Goal: Task Accomplishment & Management: Use online tool/utility

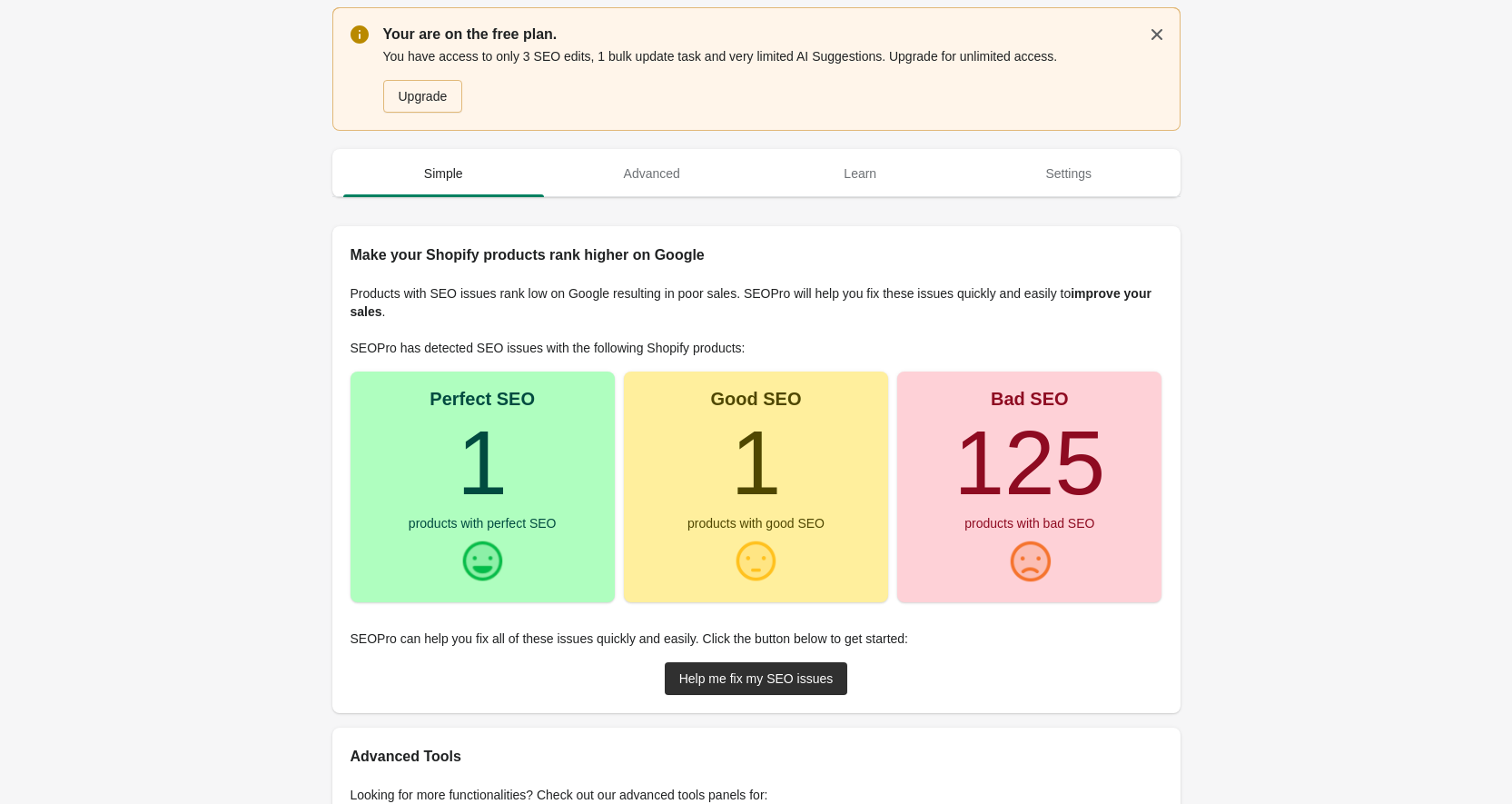
click at [765, 544] on div at bounding box center [755, 562] width 46 height 46
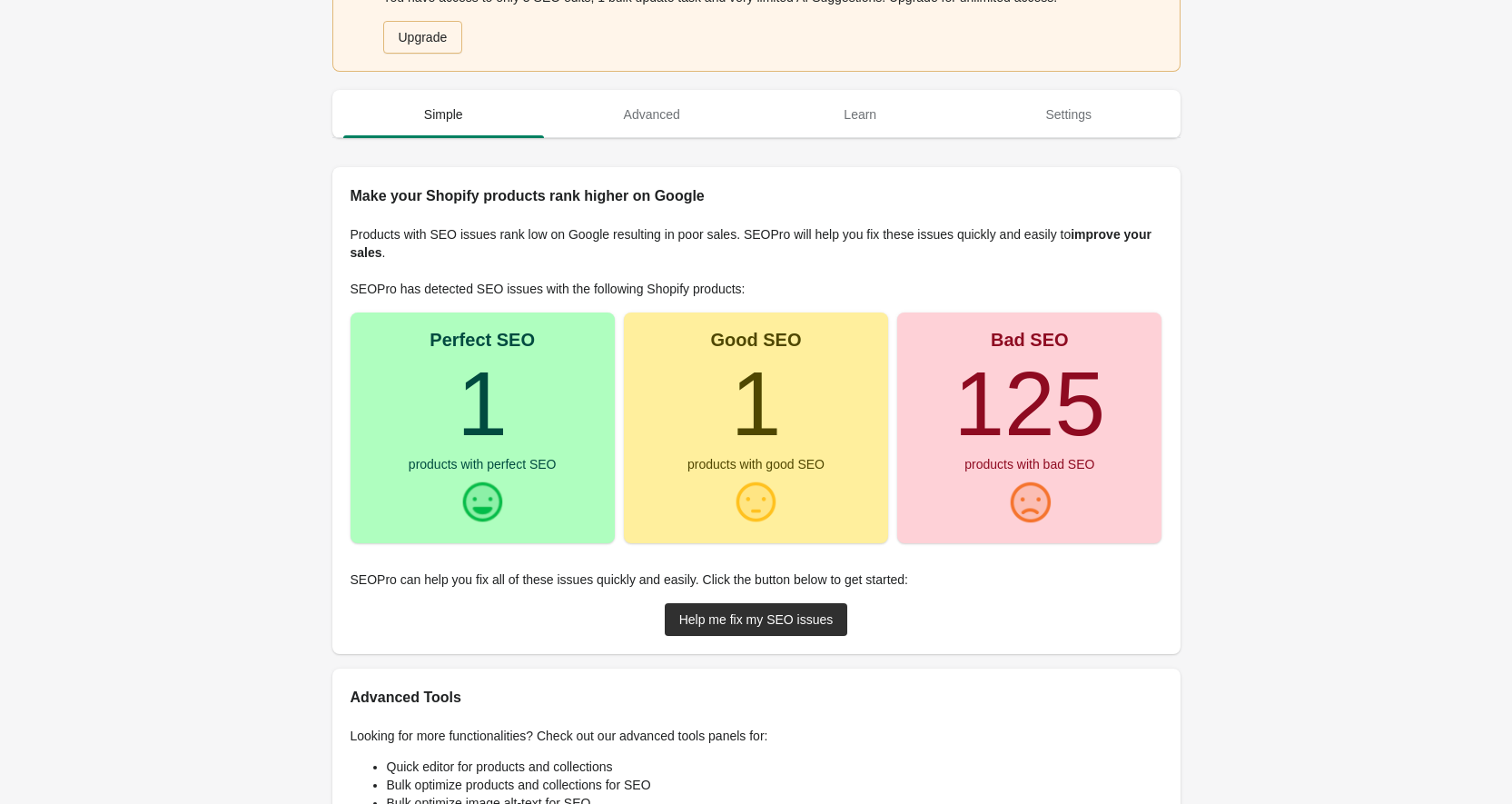
scroll to position [91, 0]
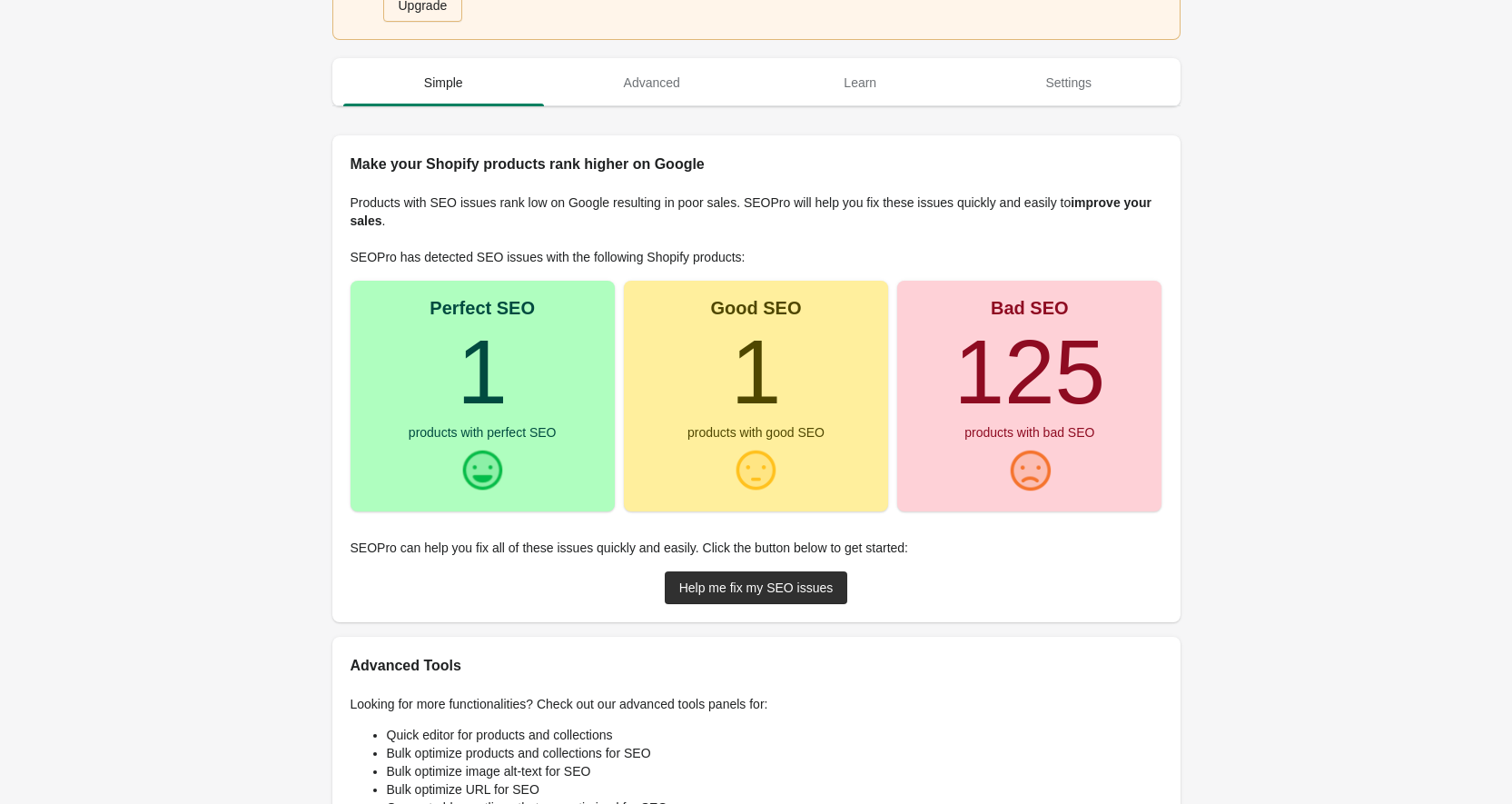
click at [996, 371] on turbo-frame "125" at bounding box center [1029, 372] width 152 height 102
click at [708, 592] on div "Help me fix my SEO issues" at bounding box center [756, 588] width 155 height 15
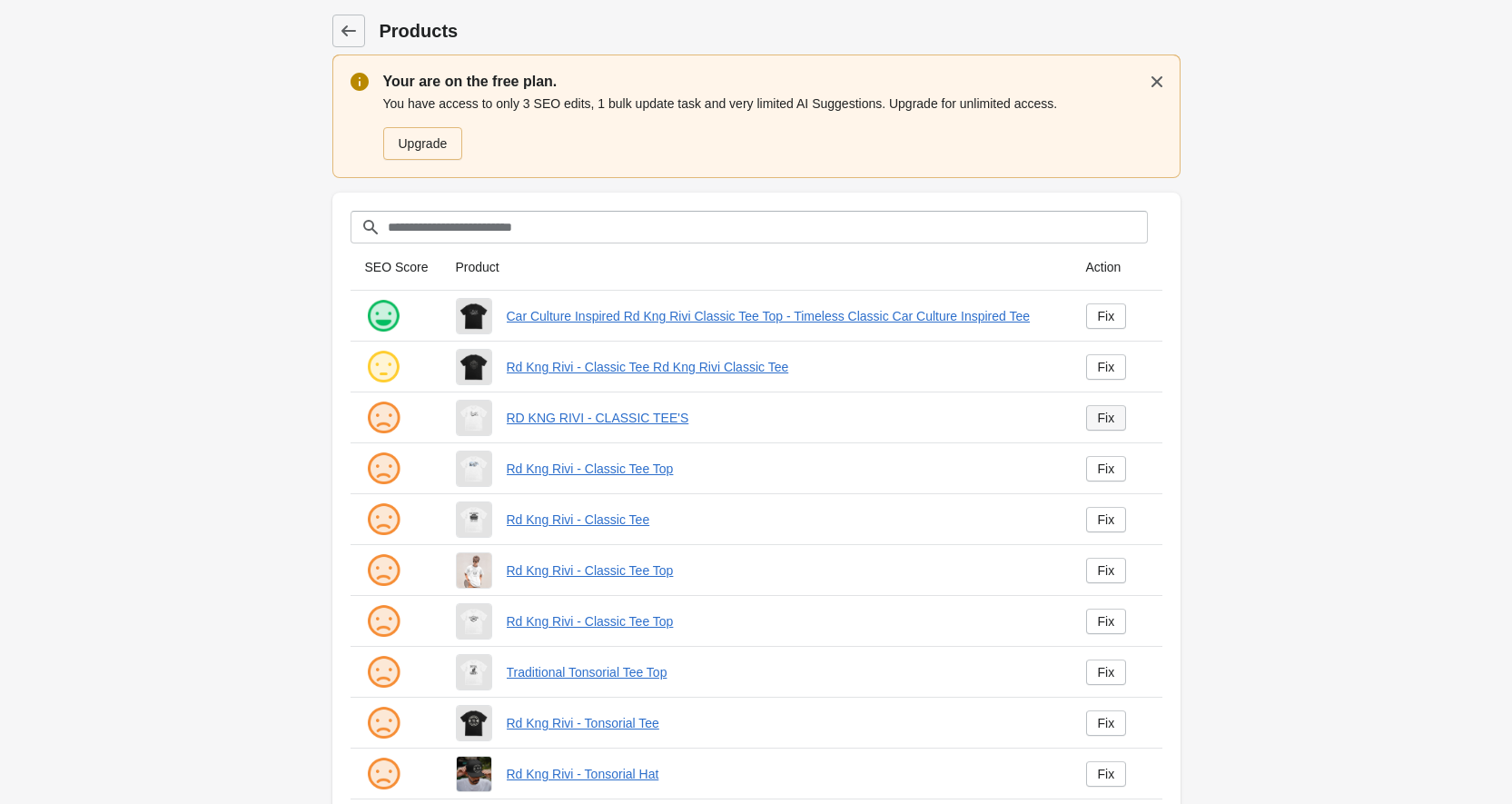
click at [1103, 417] on div "Fix" at bounding box center [1107, 418] width 18 height 15
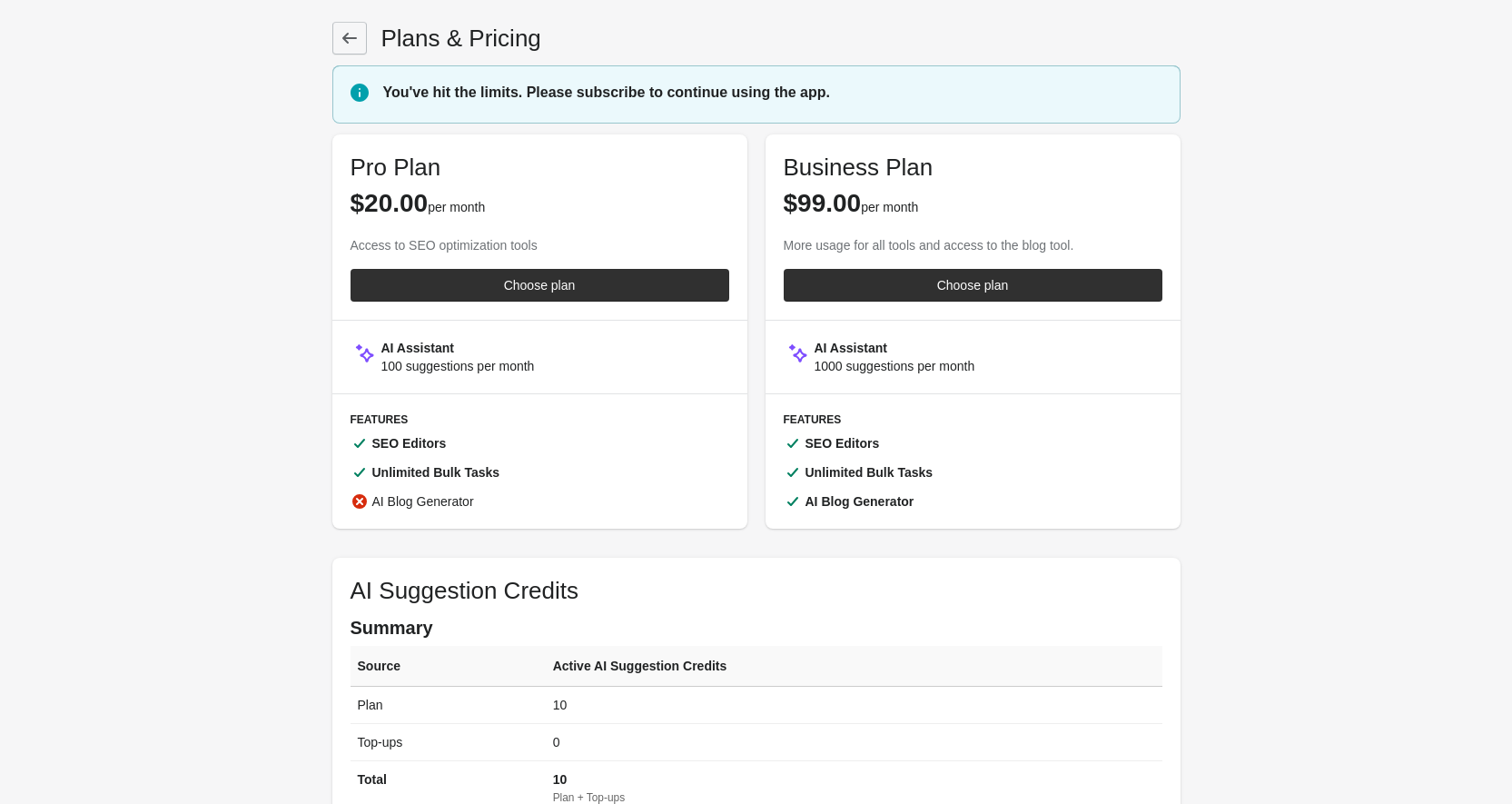
click at [338, 29] on link at bounding box center [349, 38] width 34 height 33
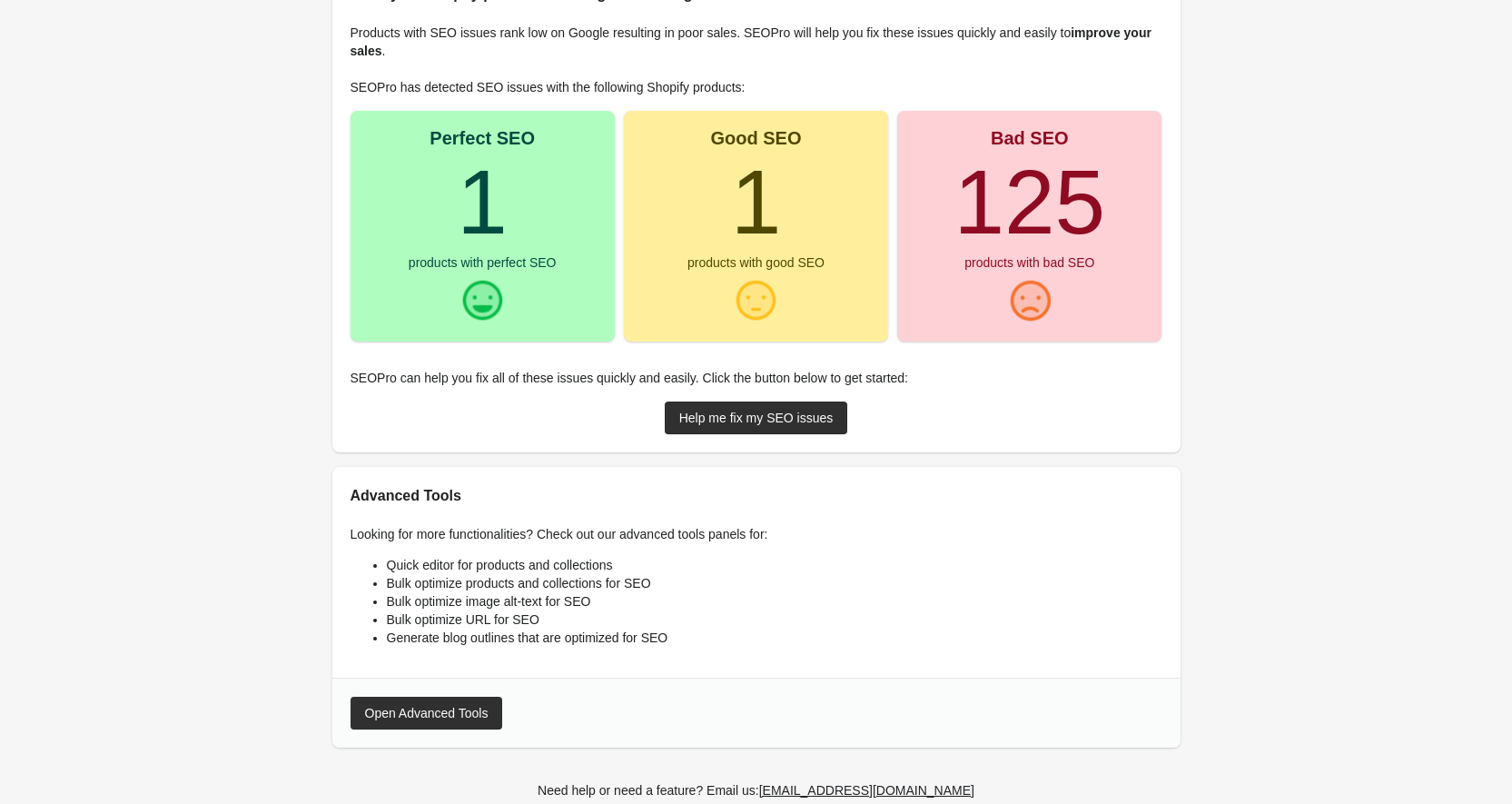
scroll to position [273, 0]
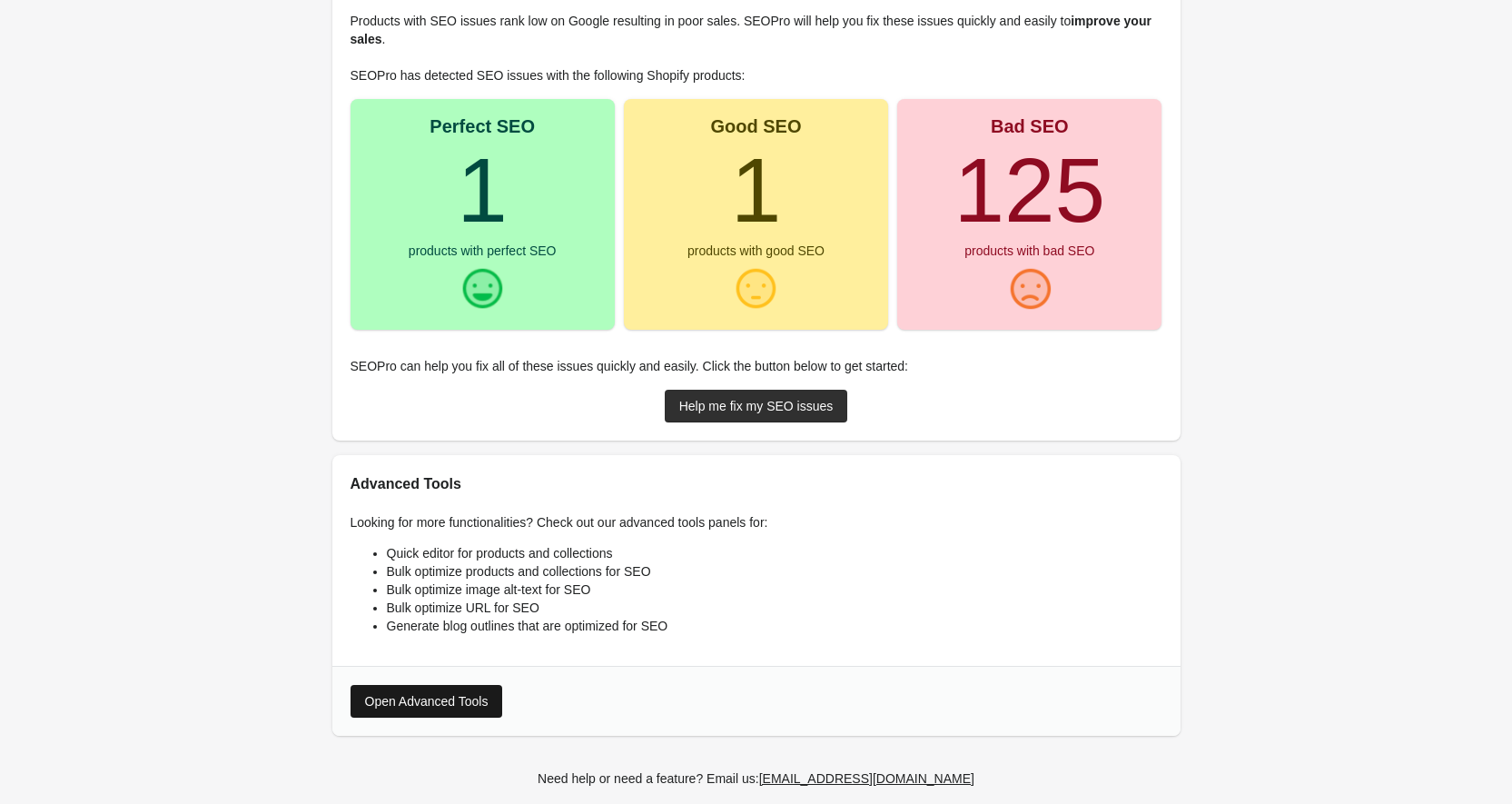
click at [473, 706] on div "Open Advanced Tools" at bounding box center [426, 701] width 124 height 15
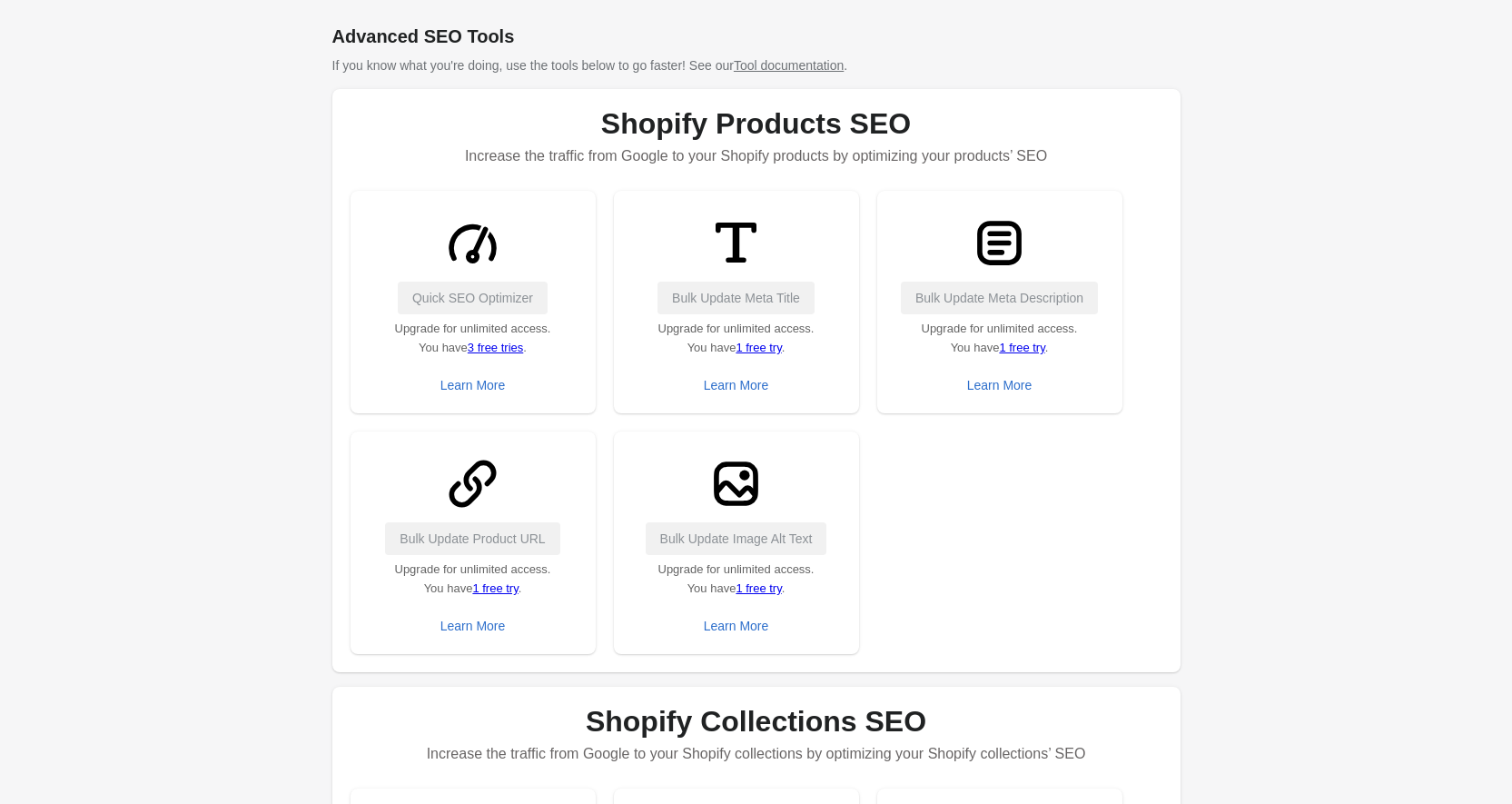
scroll to position [210, 0]
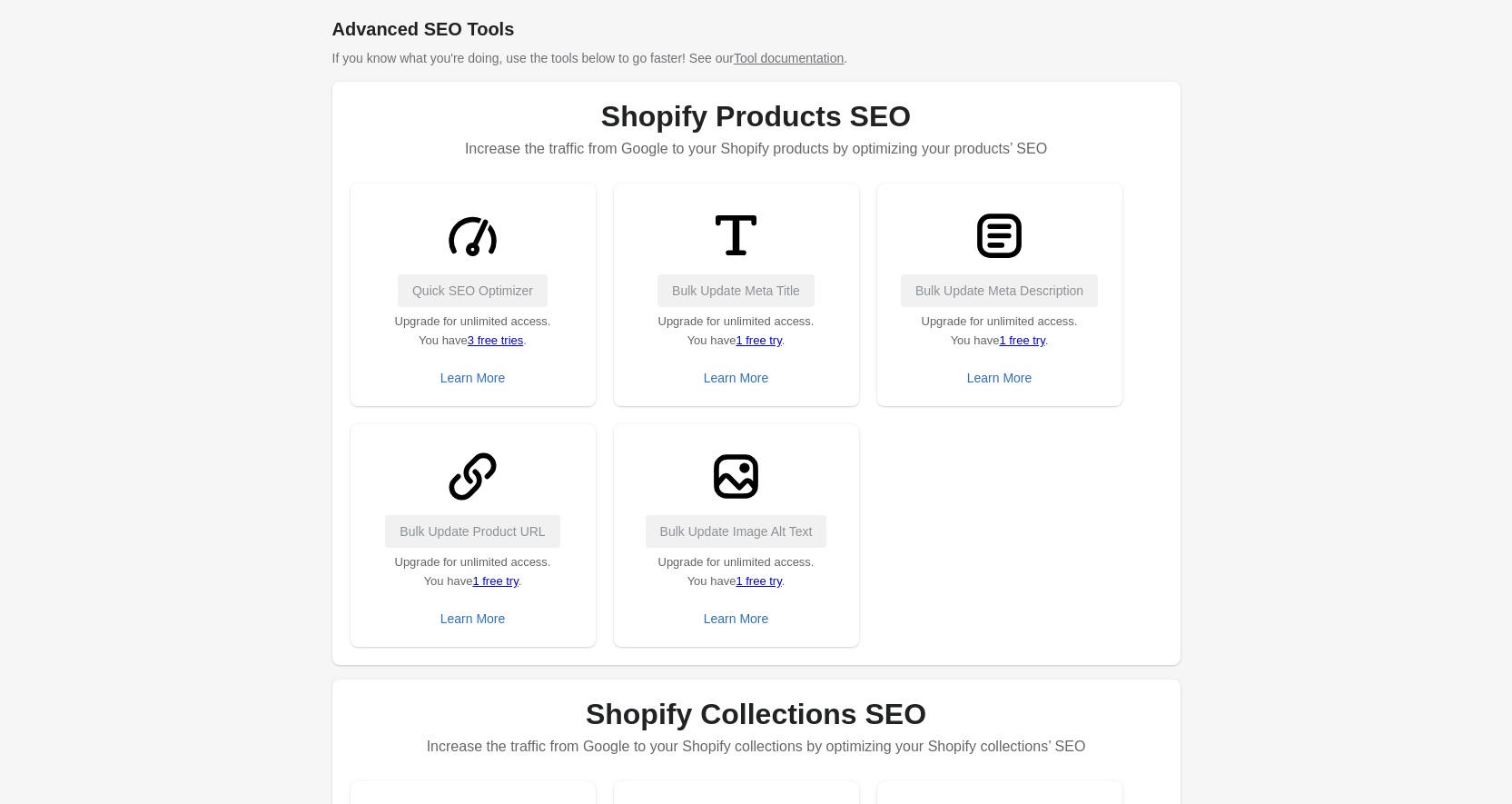
click at [486, 578] on link "1 free try" at bounding box center [494, 581] width 46 height 14
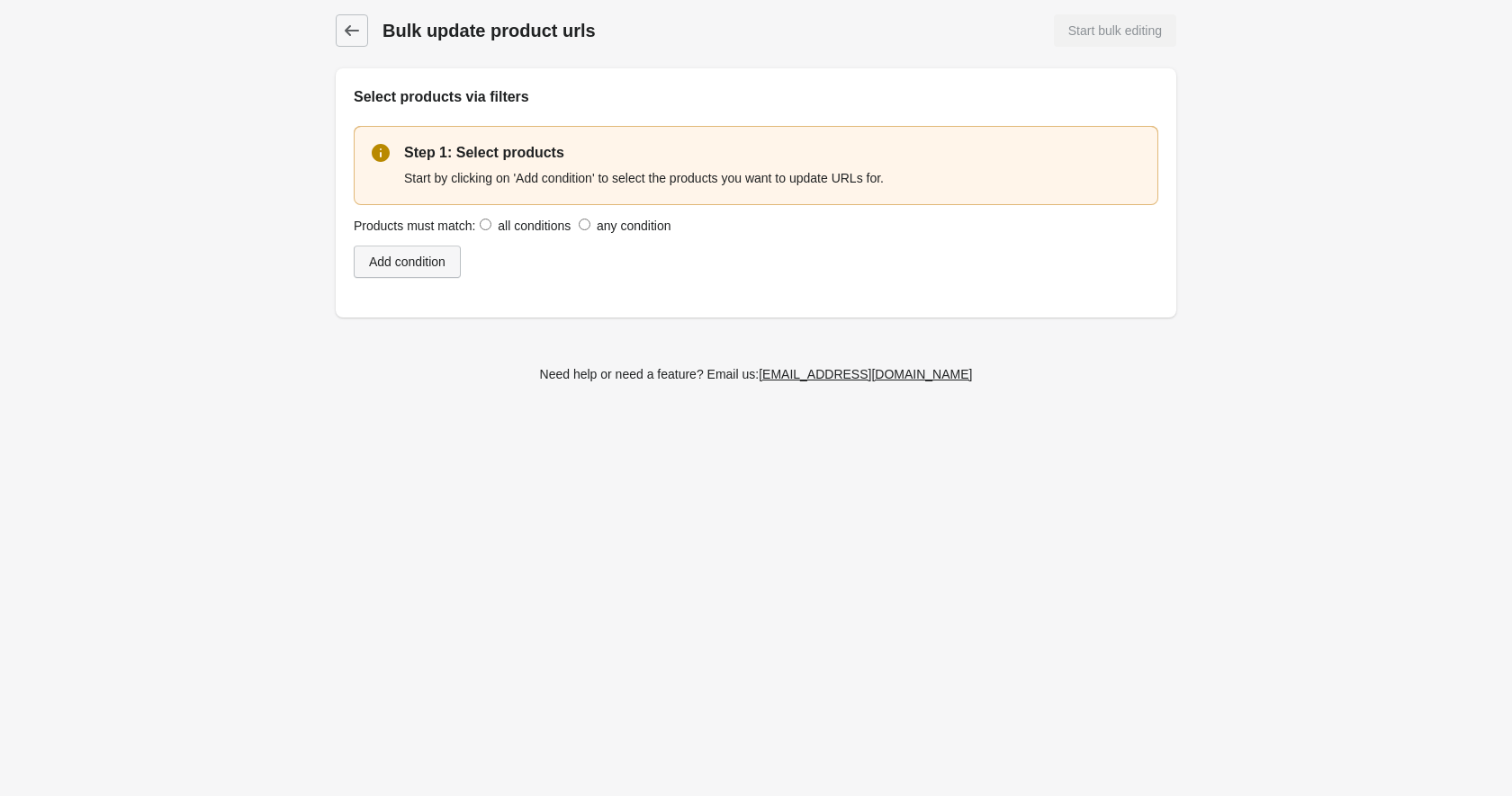
click at [423, 256] on div "Add condition" at bounding box center [407, 261] width 76 height 14
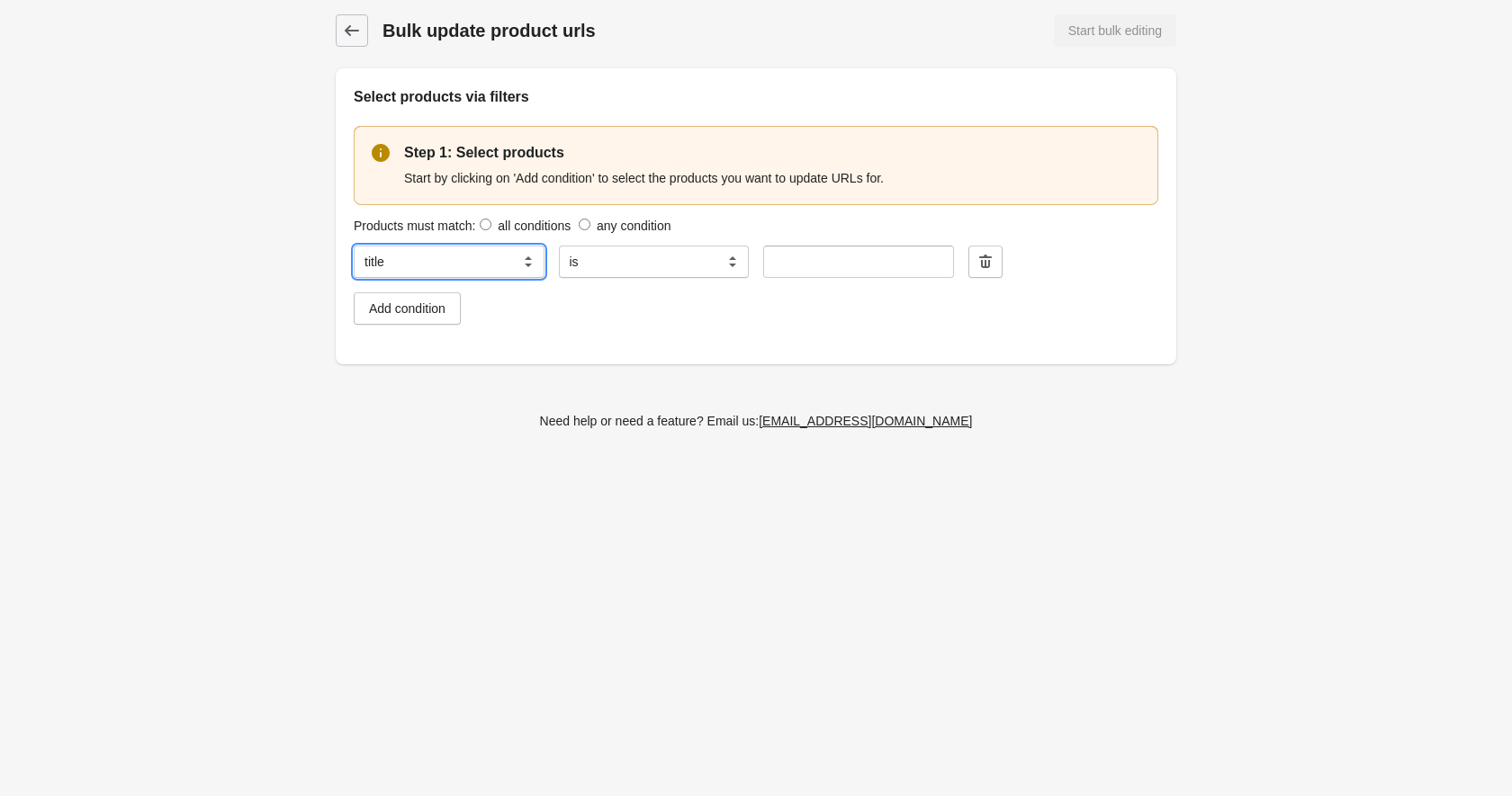
click at [529, 264] on select "**********" at bounding box center [449, 262] width 191 height 33
drag, startPoint x: 445, startPoint y: 557, endPoint x: 462, endPoint y: 536, distance: 27.0
click at [445, 557] on body "Bulk update product urls Start bulk editing Select products via filters Step 1:…" at bounding box center [756, 398] width 1512 height 796
click at [348, 37] on icon at bounding box center [352, 30] width 18 height 18
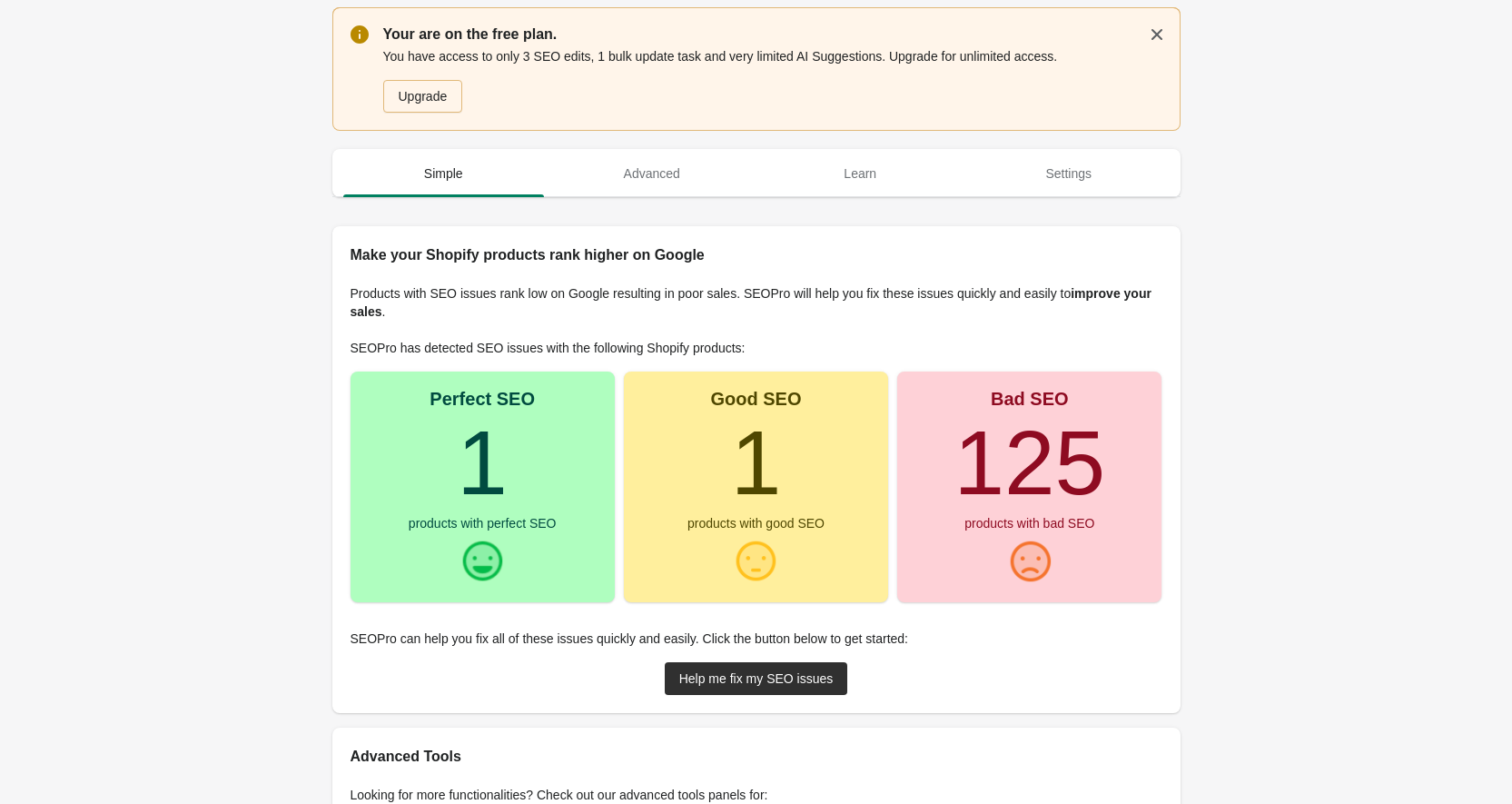
click at [414, 102] on div "Upgrade" at bounding box center [423, 95] width 49 height 15
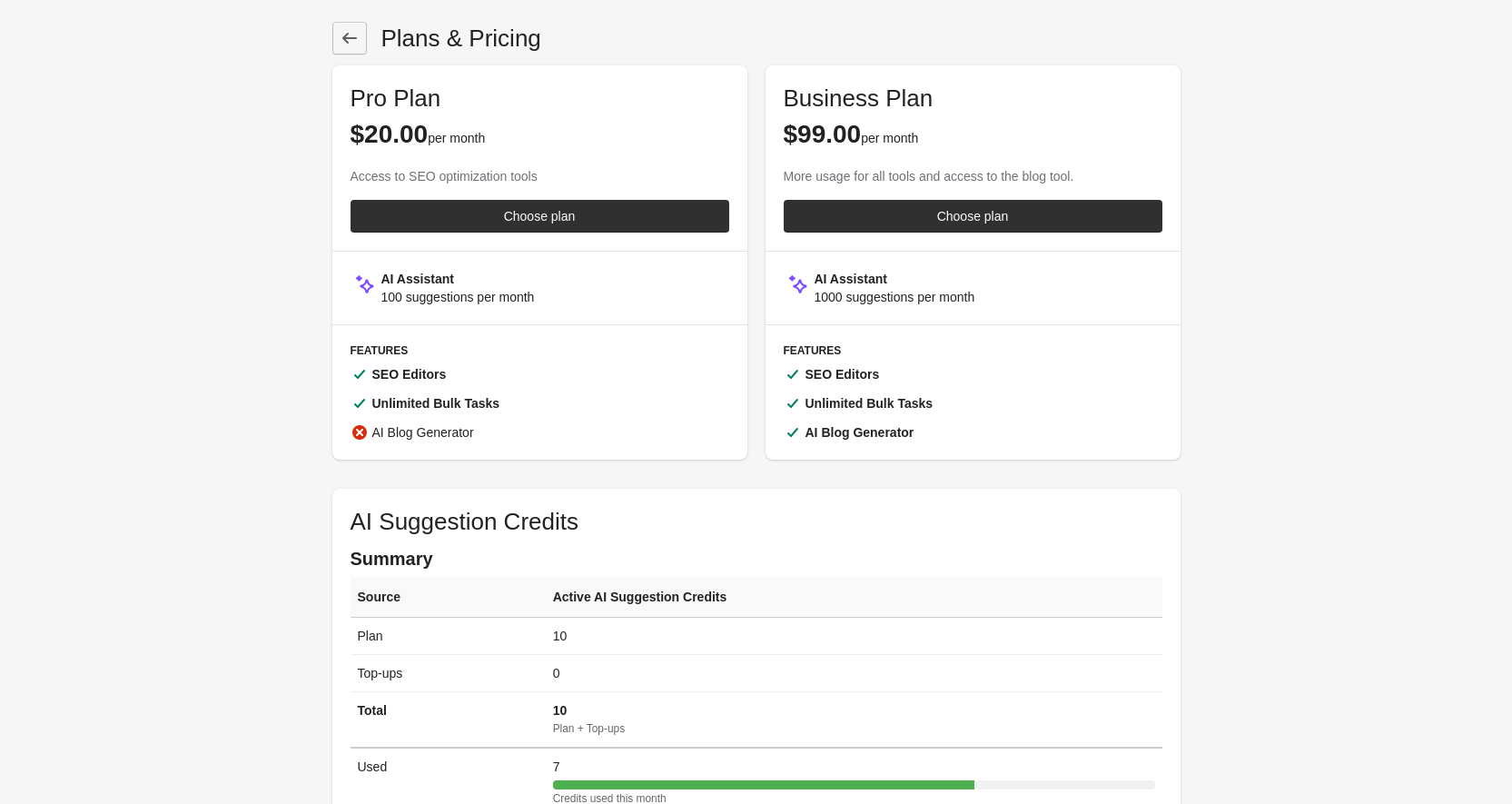
click at [349, 39] on icon at bounding box center [348, 38] width 15 height 11
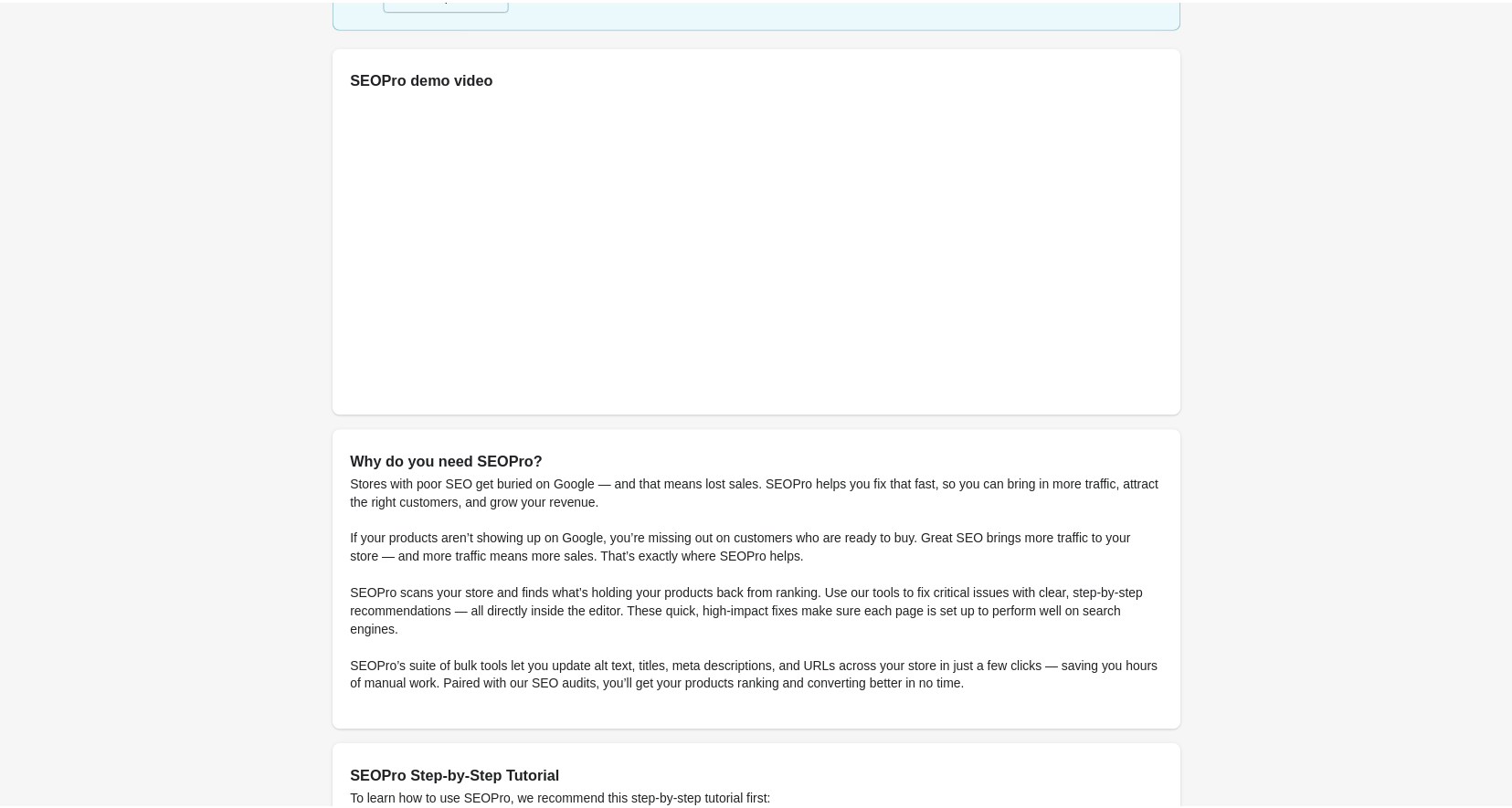
scroll to position [183, 0]
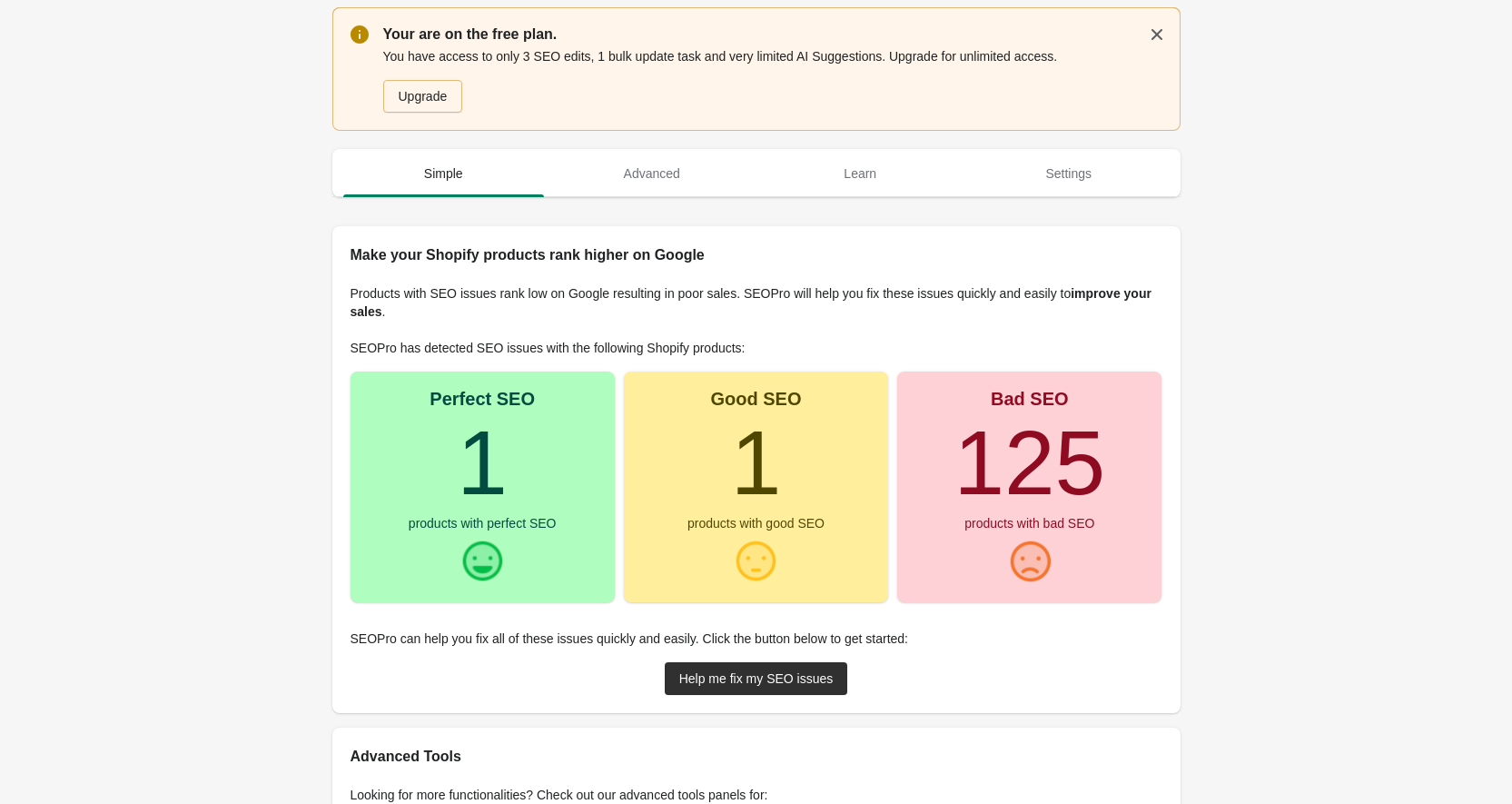
click at [465, 476] on turbo-frame "1" at bounding box center [483, 462] width 51 height 102
click at [408, 489] on div "Perfect SEO 1 products with perfect SEO" at bounding box center [483, 487] width 265 height 231
click at [683, 683] on div "Help me fix my SEO issues" at bounding box center [756, 678] width 155 height 15
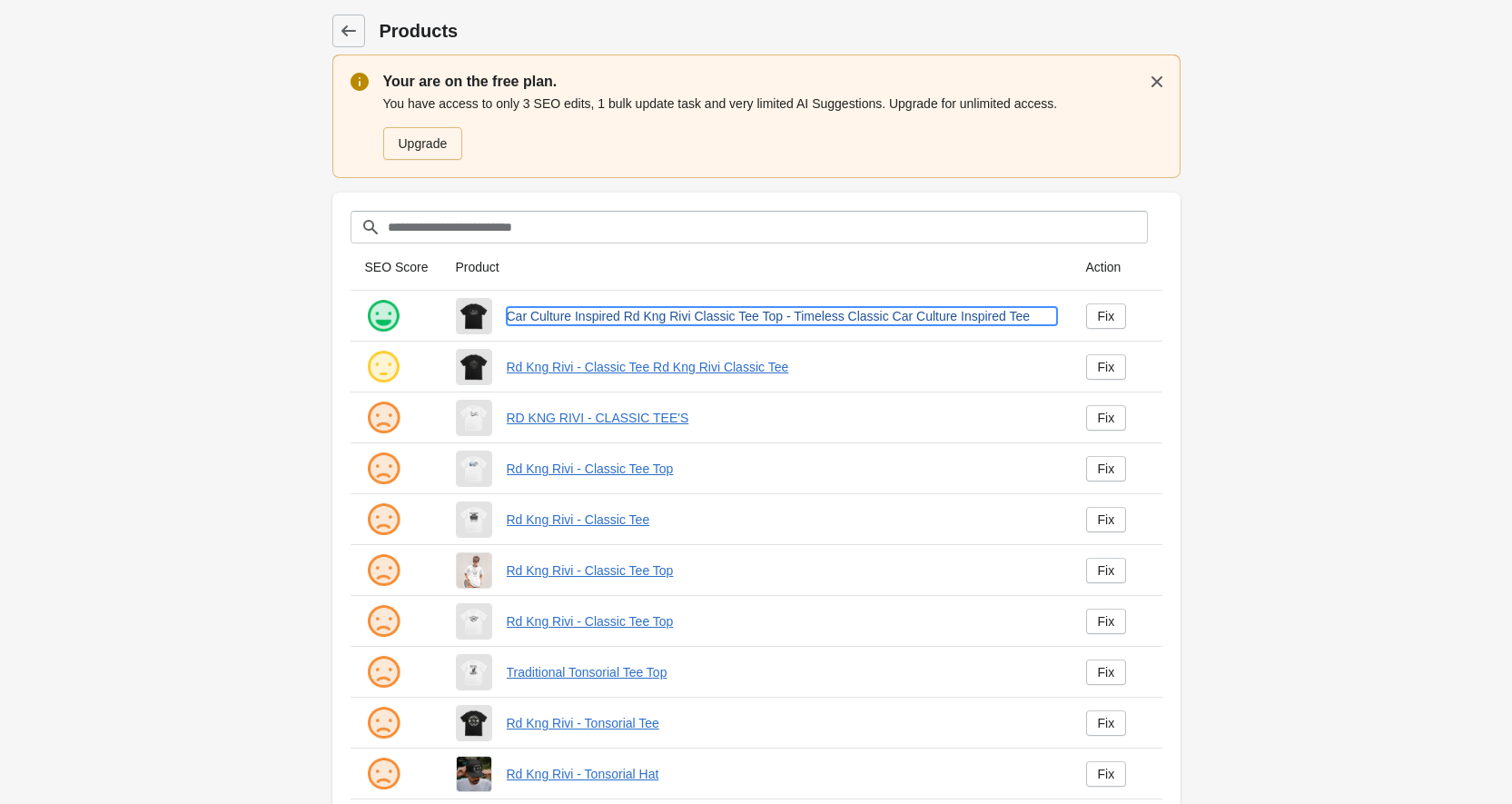
click at [616, 313] on link "Car Culture Inspired Rd Kng Rivi Classic Tee Top - Timeless Classic Car Culture…" at bounding box center [782, 316] width 551 height 18
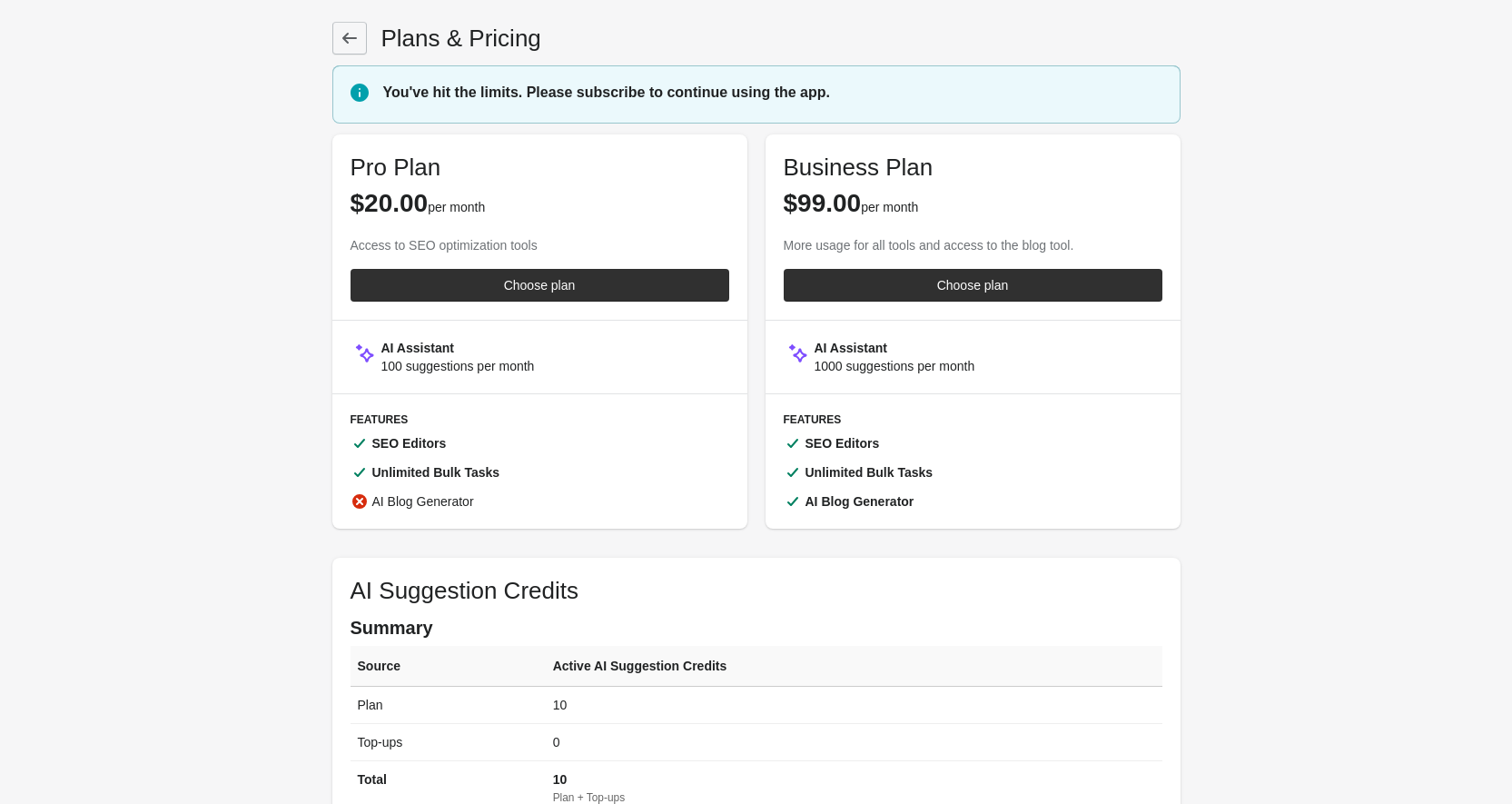
click at [345, 25] on link at bounding box center [349, 38] width 34 height 33
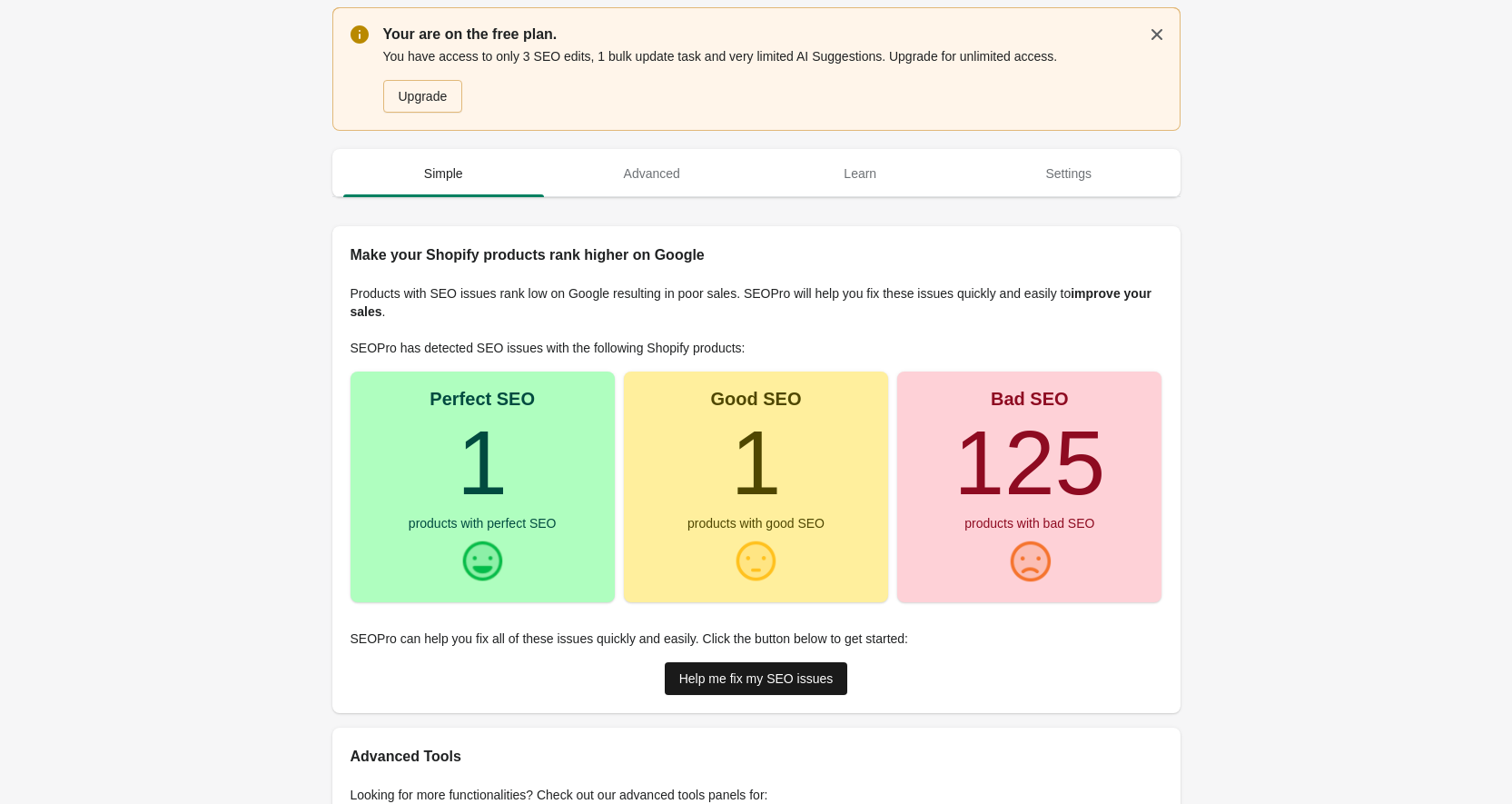
click at [691, 676] on div "Help me fix my SEO issues" at bounding box center [756, 678] width 155 height 15
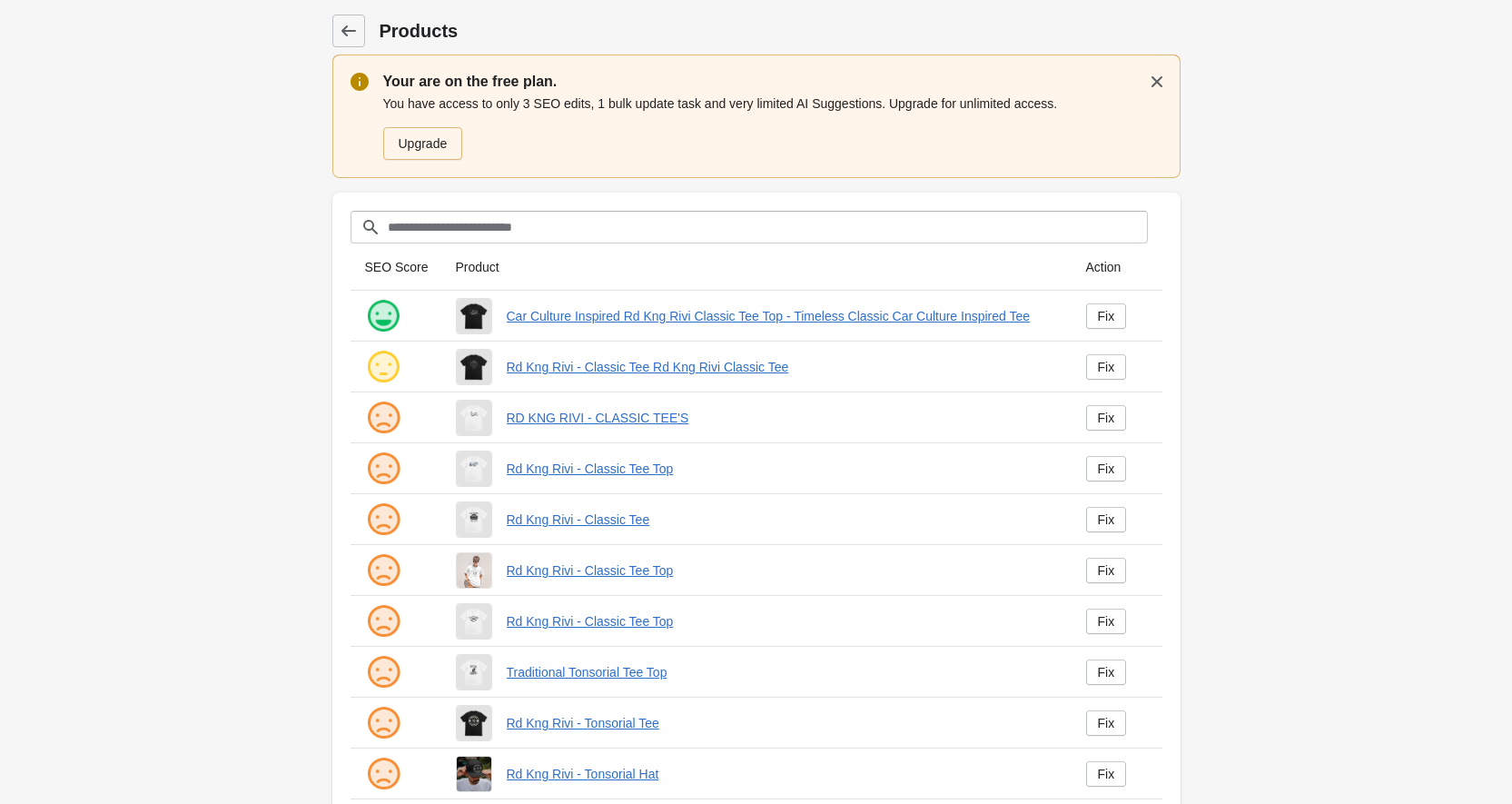
click at [467, 315] on img at bounding box center [474, 315] width 34 height 34
